Goal: Transaction & Acquisition: Purchase product/service

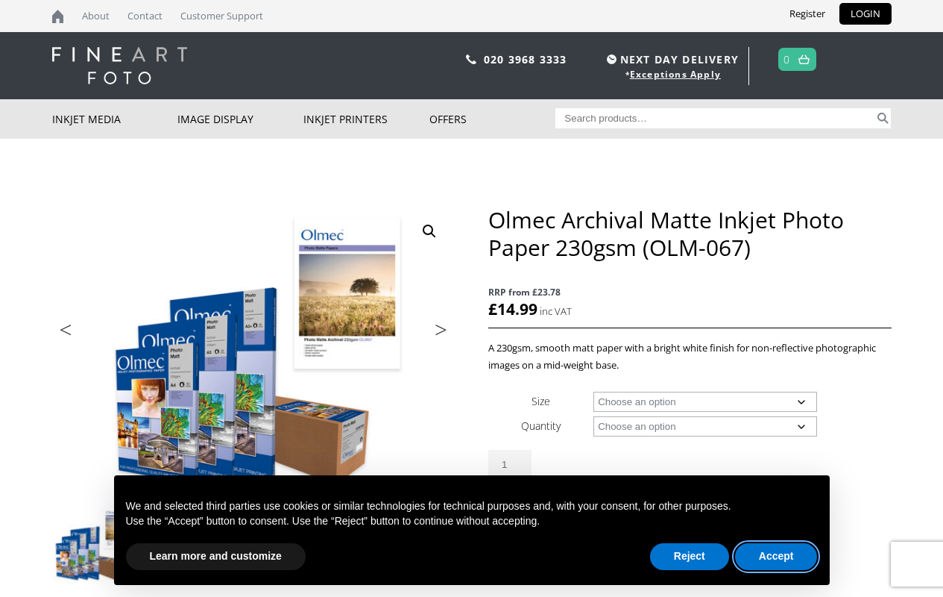
click at [776, 556] on button "Accept" at bounding box center [776, 556] width 83 height 27
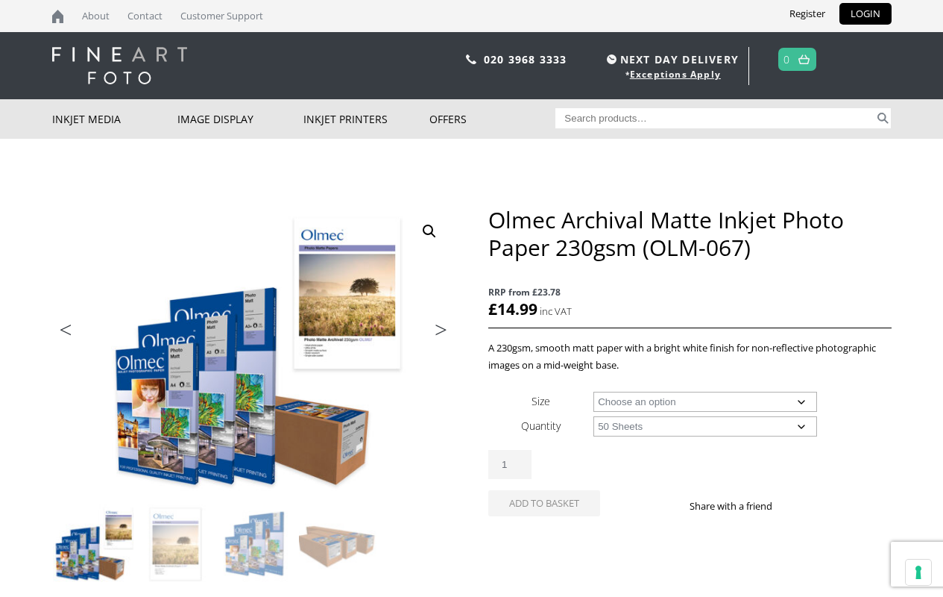
select select "50-sheets"
select select "a4-sheet"
select select "50-sheets"
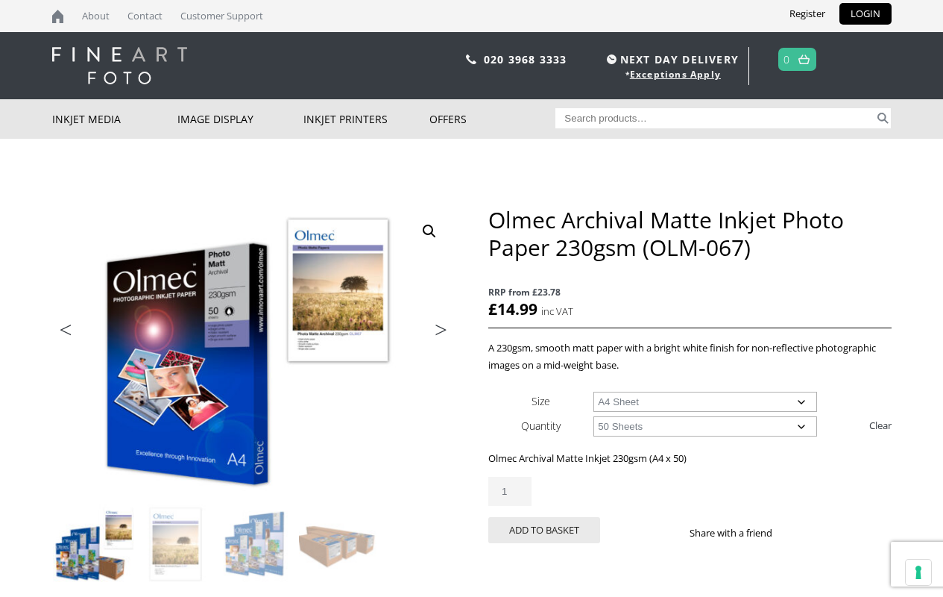
click at [544, 529] on button "Add to basket" at bounding box center [544, 530] width 112 height 26
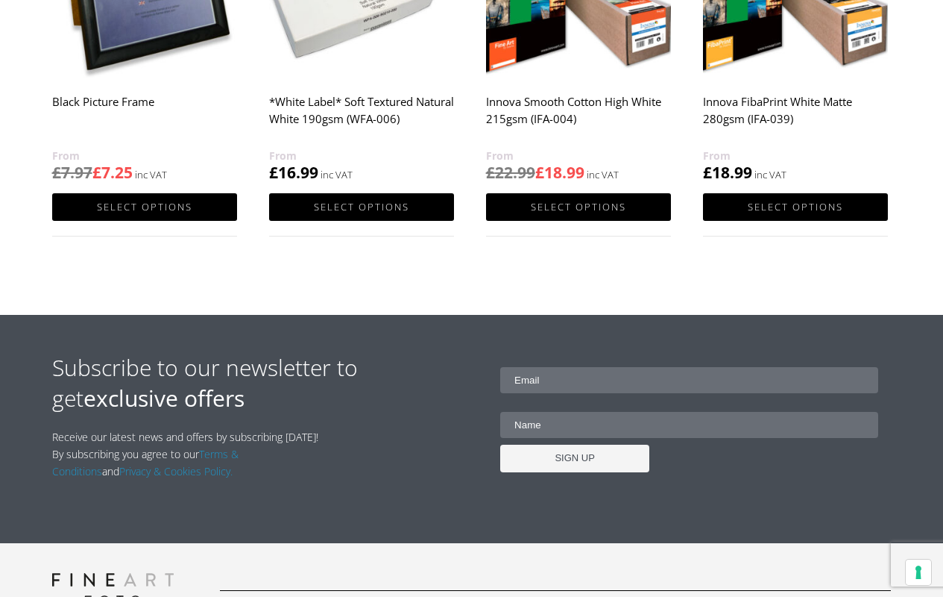
scroll to position [1282, 0]
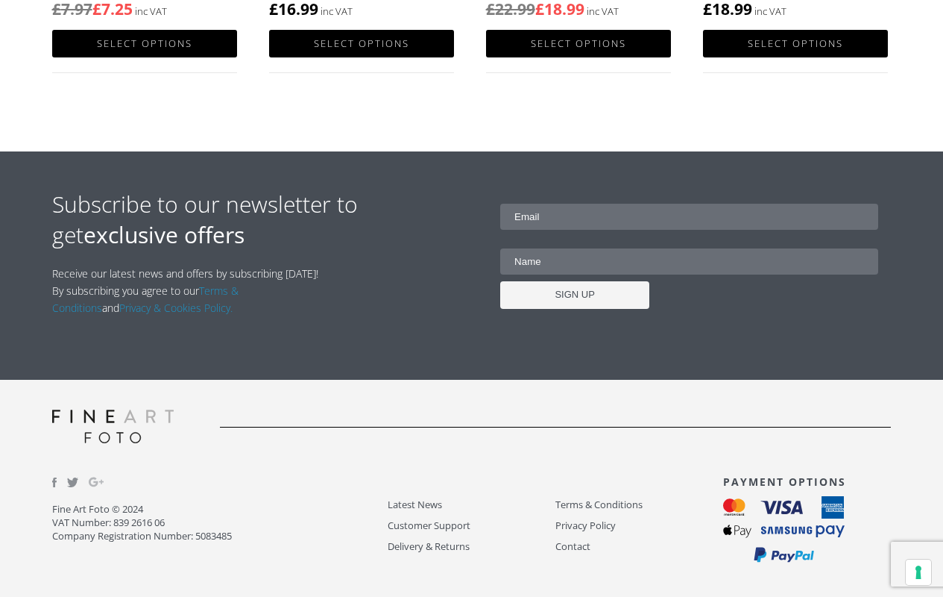
click at [144, 43] on link "Select options" at bounding box center [144, 44] width 185 height 28
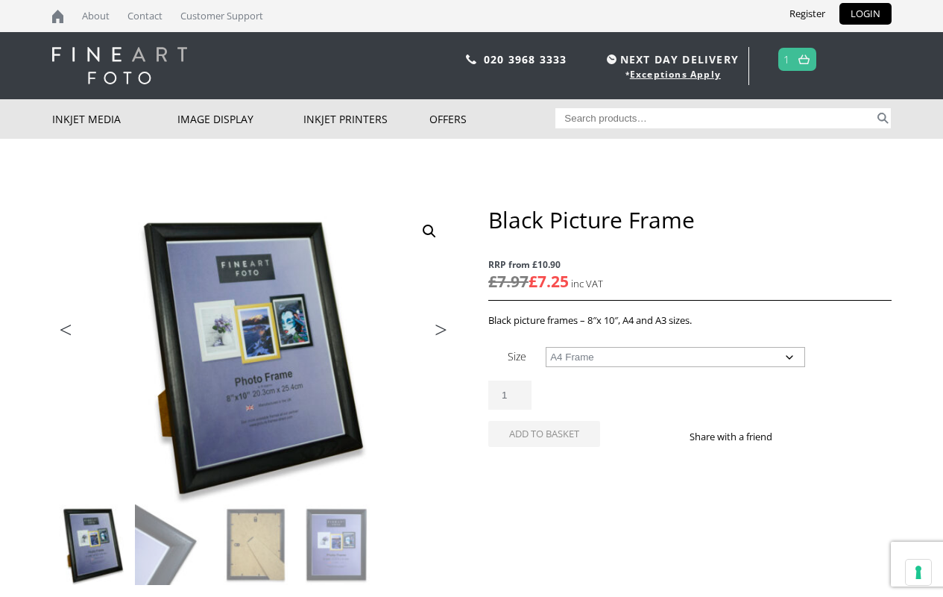
select select "a4-frame"
